Goal: Task Accomplishment & Management: Understand process/instructions

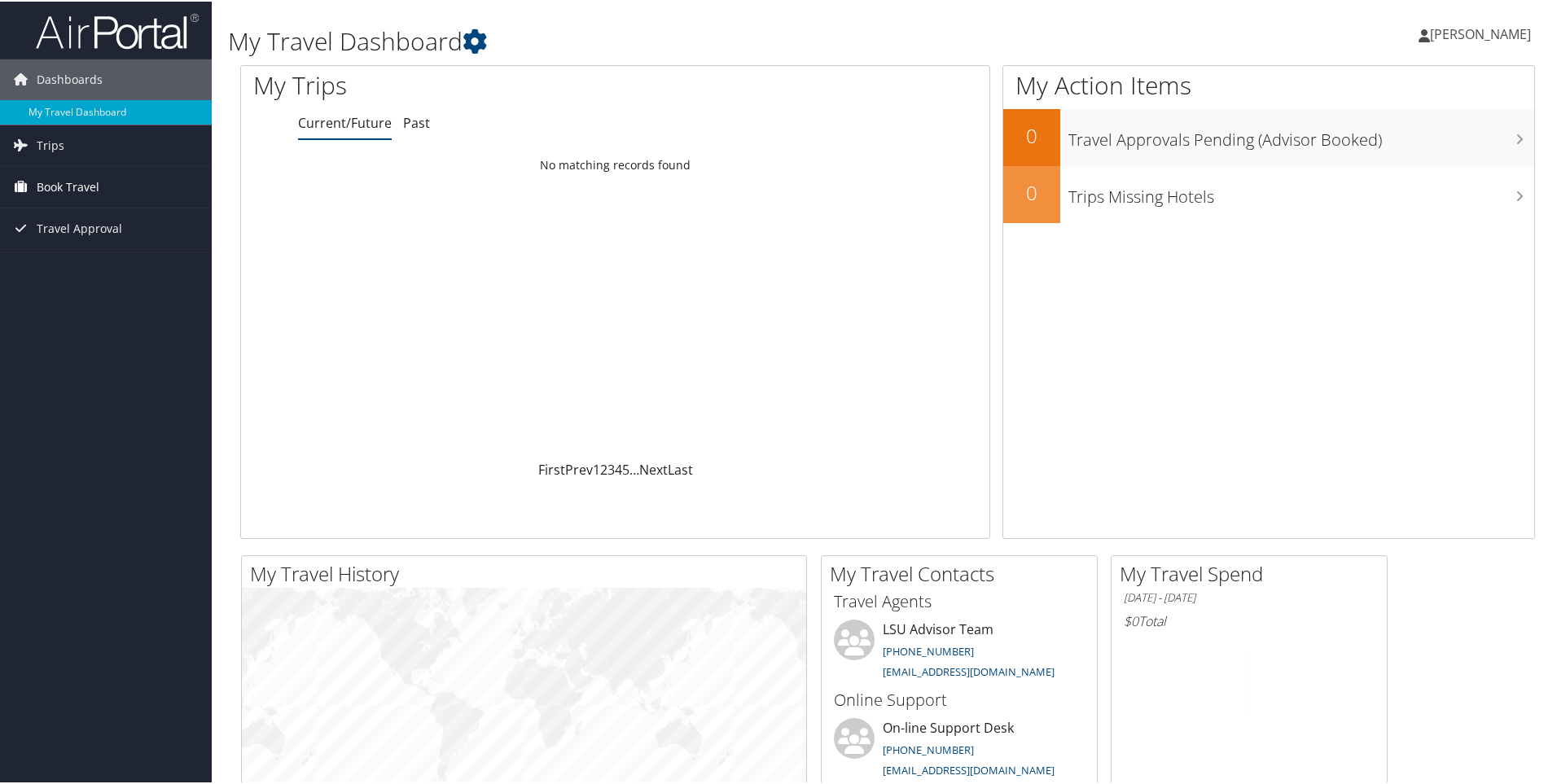
click at [58, 190] on span "Book Travel" at bounding box center [68, 185] width 63 height 41
click at [56, 240] on link "Book/Manage Online Trips" at bounding box center [106, 243] width 212 height 25
click at [80, 184] on span "Book Travel" at bounding box center [68, 185] width 63 height 41
click at [81, 270] on span "Travel Approval" at bounding box center [79, 276] width 86 height 41
click at [107, 102] on link "My Travel Dashboard" at bounding box center [106, 111] width 212 height 25
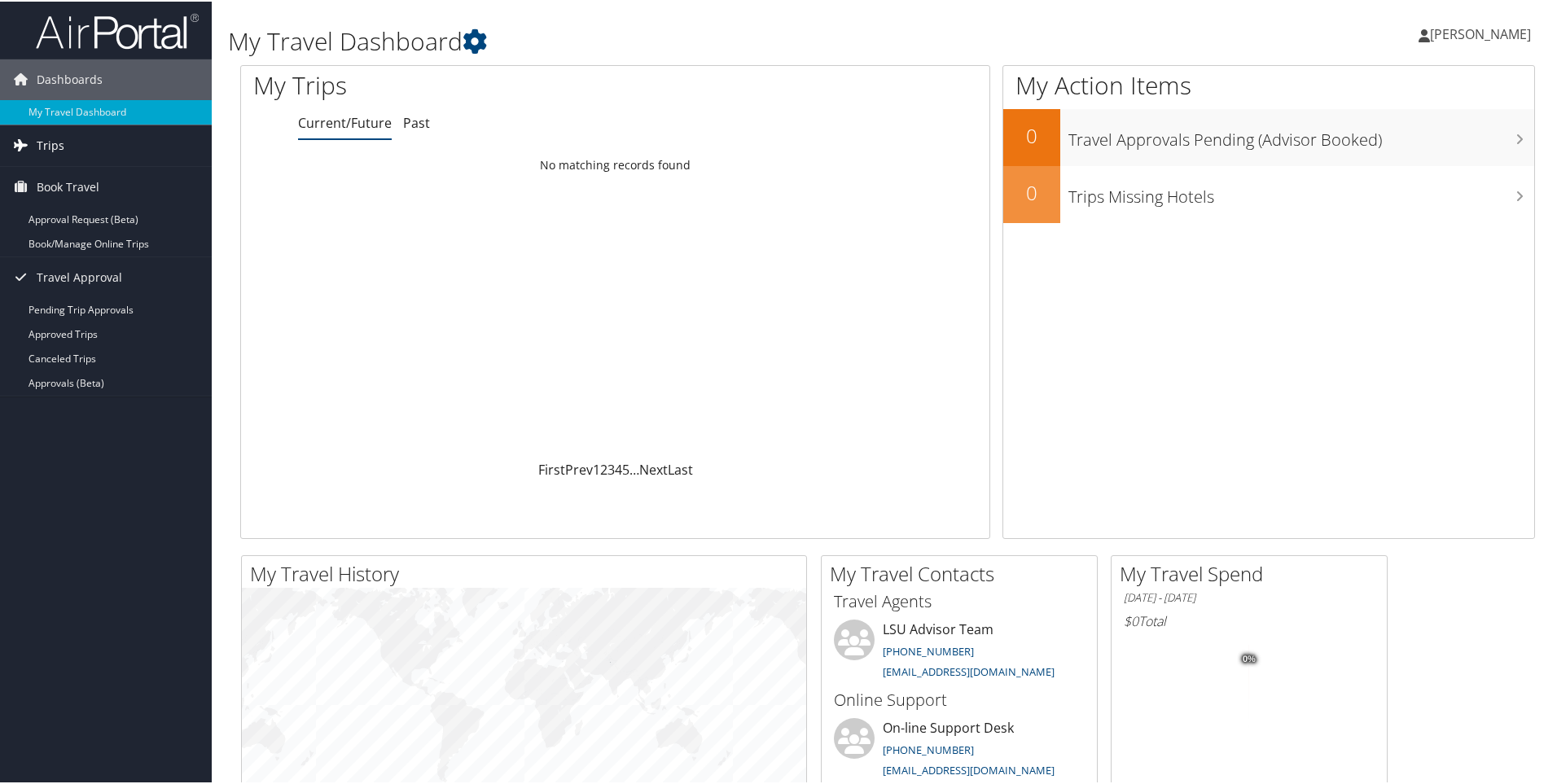
click at [52, 142] on span "Trips" at bounding box center [50, 144] width 27 height 41
click at [51, 137] on span "Trips" at bounding box center [50, 144] width 27 height 41
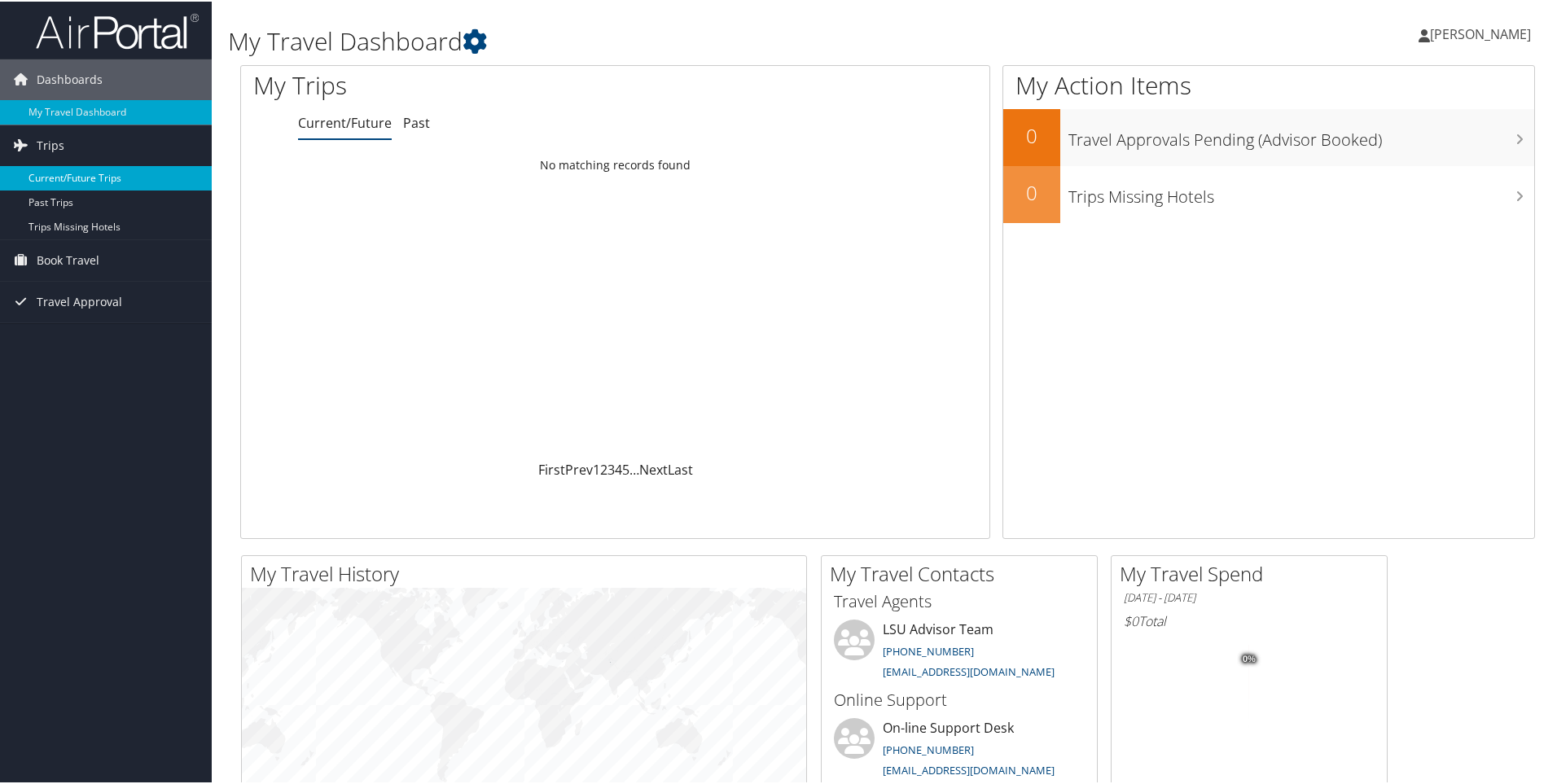
click at [57, 176] on link "Current/Future Trips" at bounding box center [106, 177] width 212 height 25
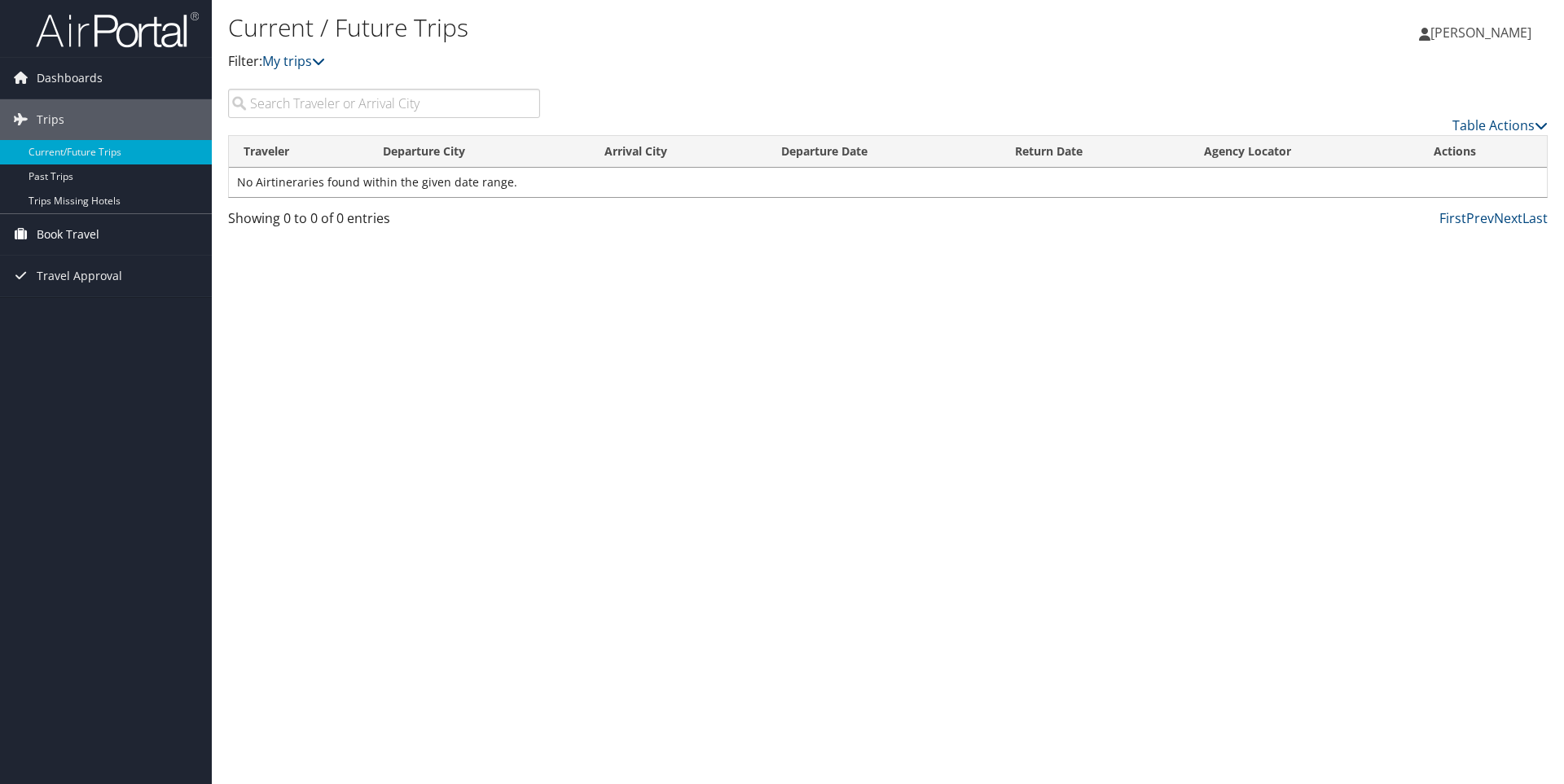
click at [60, 231] on span "Book Travel" at bounding box center [68, 235] width 63 height 41
click at [75, 260] on link "Approval Request (Beta)" at bounding box center [106, 267] width 212 height 25
